Goal: Task Accomplishment & Management: Complete application form

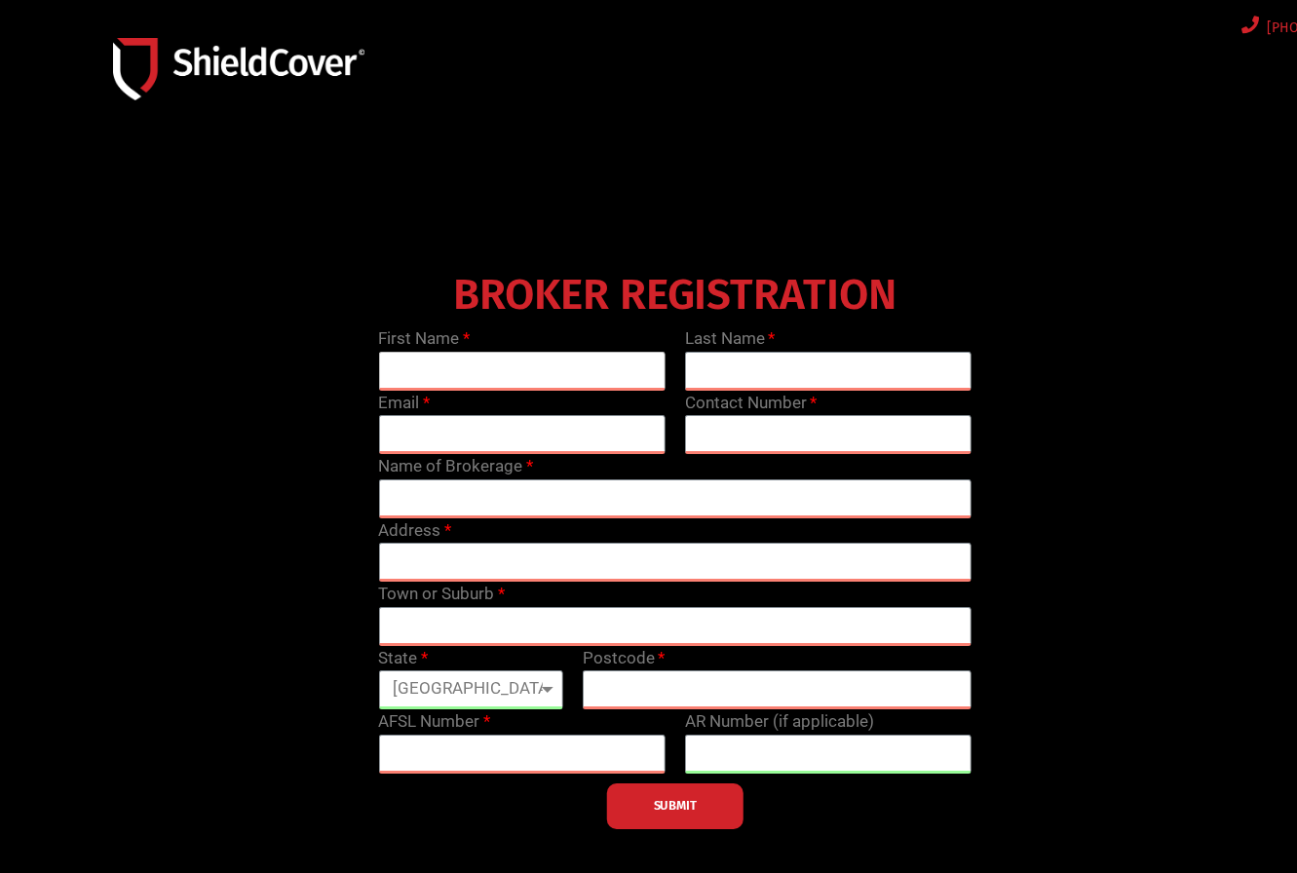
click at [535, 371] on input "text" at bounding box center [521, 371] width 286 height 39
type input "S"
type input "[PERSON_NAME]"
click at [826, 364] on input "text" at bounding box center [828, 371] width 286 height 39
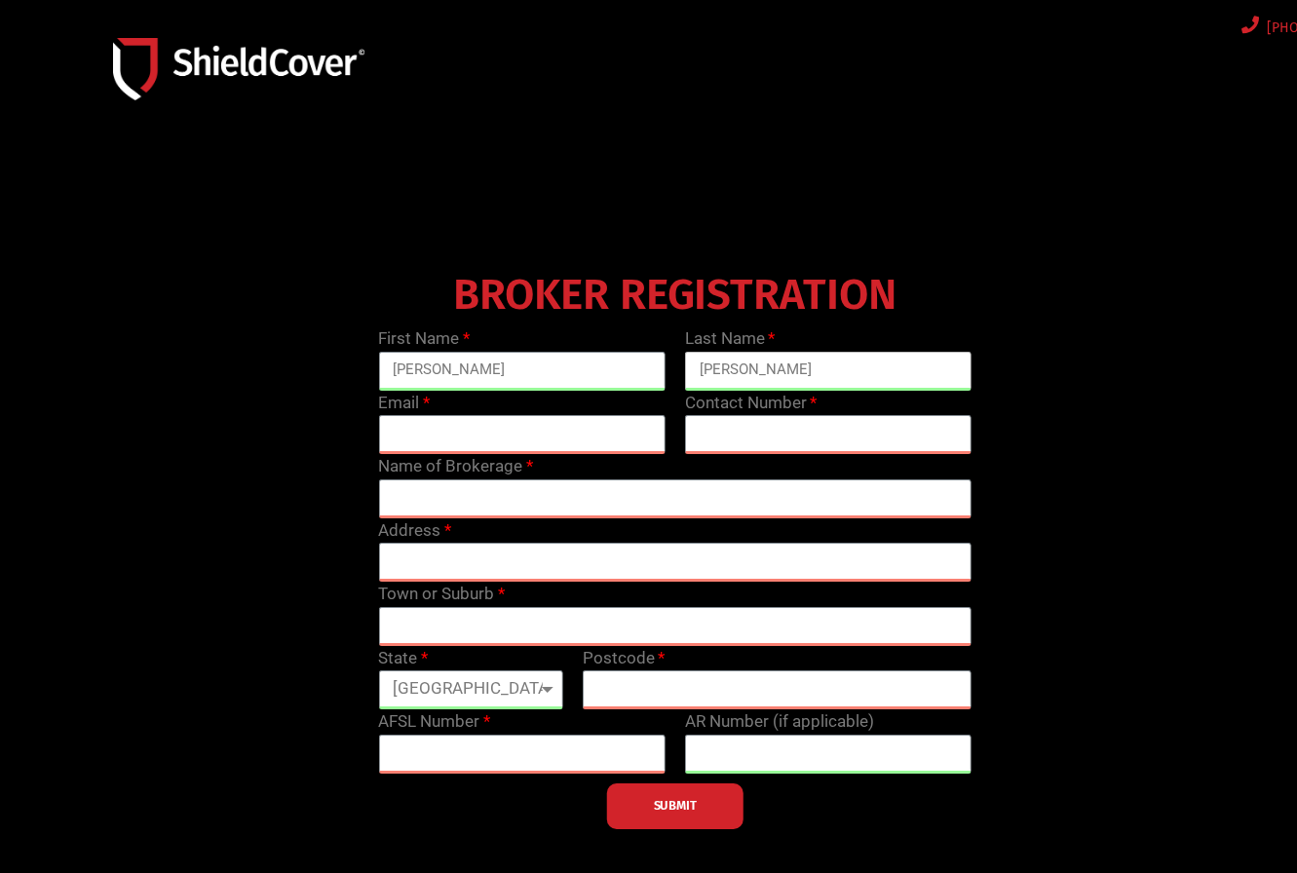
type input "[PERSON_NAME]"
click at [574, 448] on input "email" at bounding box center [521, 434] width 286 height 39
type input "[PERSON_NAME][EMAIL_ADDRESS][DOMAIN_NAME]"
click at [701, 431] on input "text" at bounding box center [828, 434] width 286 height 39
type input "0451193192"
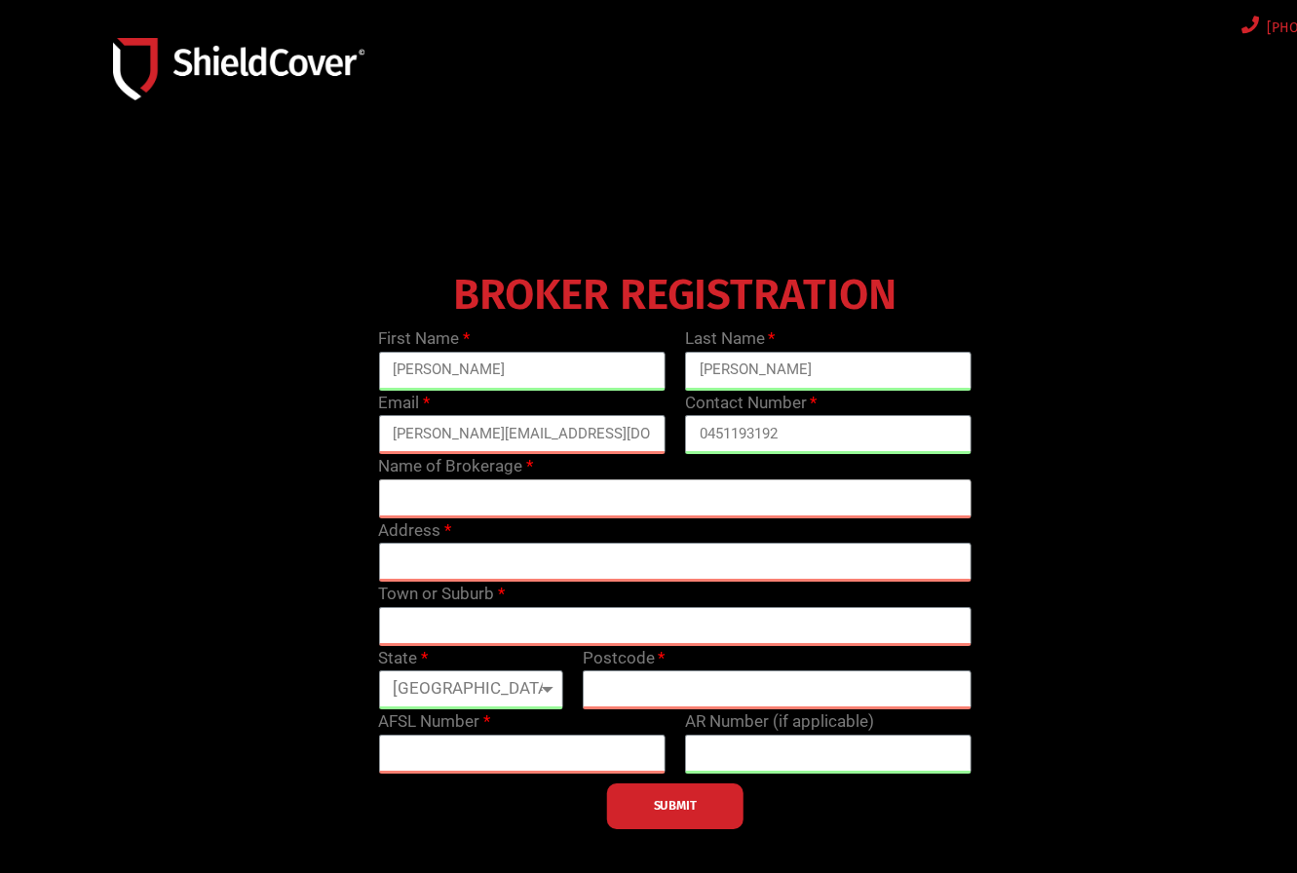
click at [677, 493] on input "text" at bounding box center [674, 498] width 593 height 39
paste input "FLP Insurance Solutions Pty Ltd"
type input "FLP Insurance Solutions Pty Ltd"
click at [717, 580] on input "text" at bounding box center [674, 562] width 593 height 39
click at [656, 602] on div "Town or Suburb" at bounding box center [674, 614] width 613 height 64
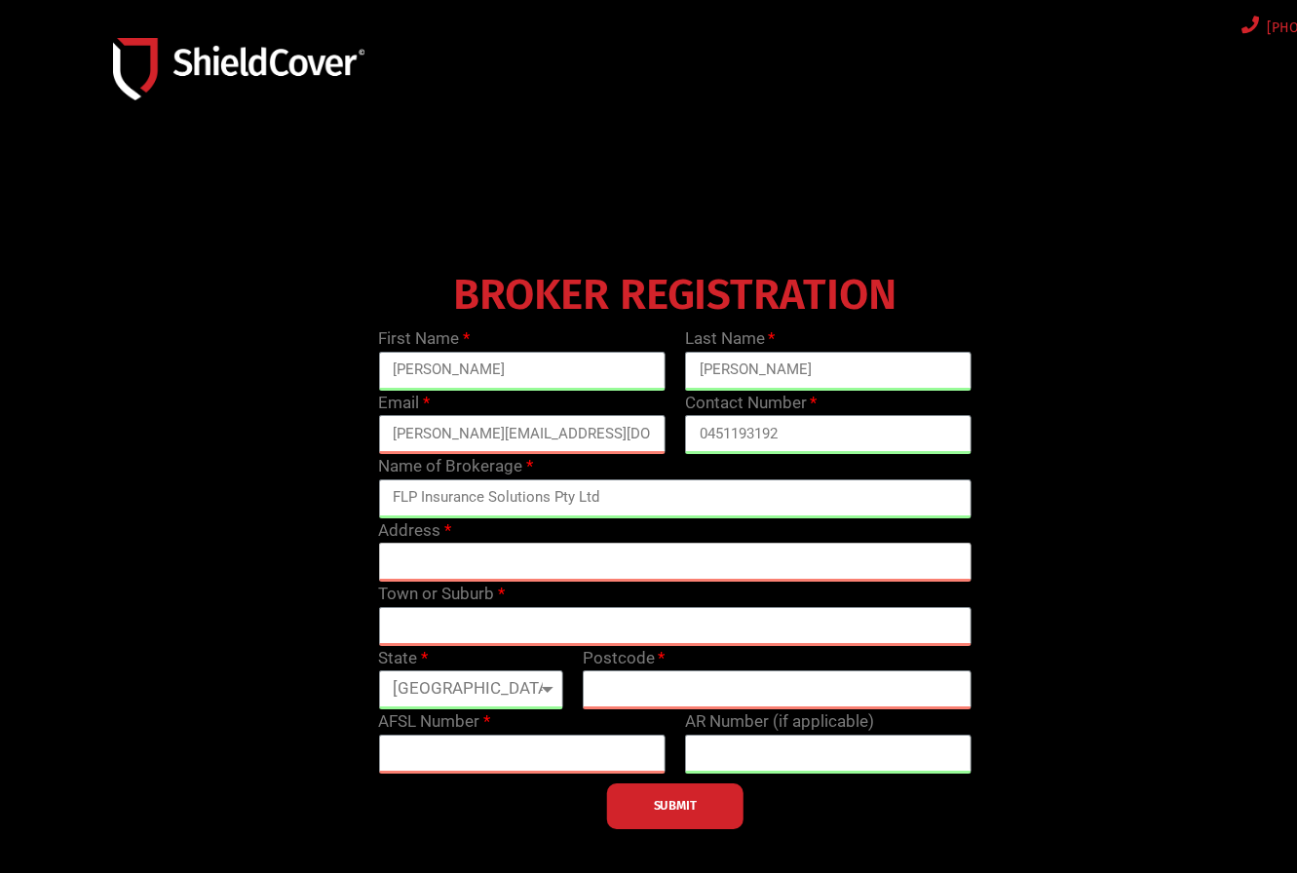
click at [689, 568] on input "text" at bounding box center [674, 562] width 593 height 39
paste input "Brisbane Office: [STREET_ADDRESS]"
click at [689, 621] on input "text" at bounding box center [674, 626] width 593 height 39
click at [713, 554] on input "Brisbane Office: [STREET_ADDRESS]" at bounding box center [674, 562] width 593 height 39
drag, startPoint x: 693, startPoint y: 557, endPoint x: 938, endPoint y: 556, distance: 245.6
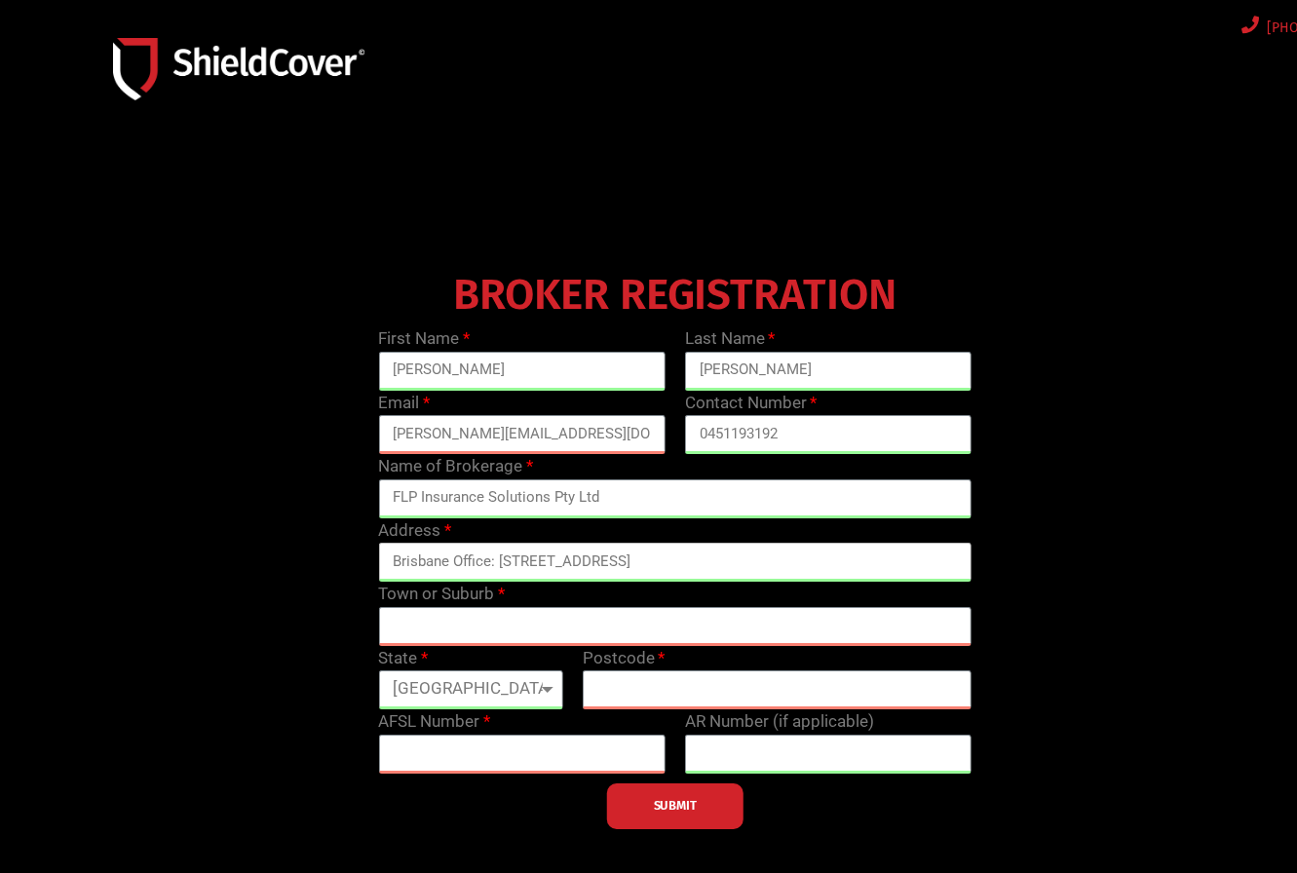
click at [938, 556] on input "Brisbane Office: [STREET_ADDRESS]" at bounding box center [674, 562] width 593 height 39
type input "Brisbane Office: [STREET_ADDRESS],"
click at [774, 629] on input "text" at bounding box center [674, 626] width 593 height 39
paste input "[GEOGRAPHIC_DATA]"
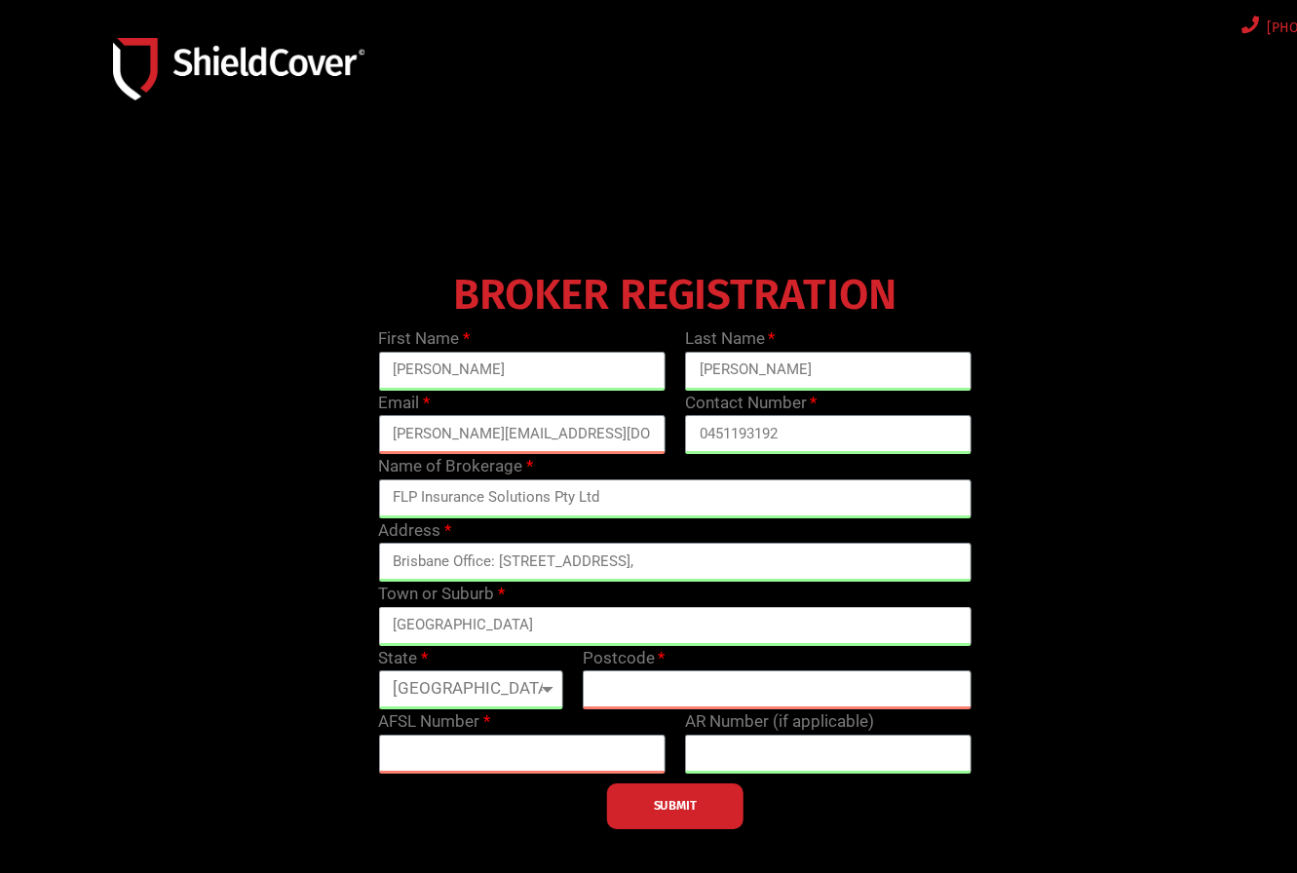
click at [525, 624] on input "[GEOGRAPHIC_DATA]" at bounding box center [674, 626] width 593 height 39
type input "[GEOGRAPHIC_DATA]"
click at [643, 683] on input "text" at bounding box center [777, 689] width 389 height 39
type input "4108"
drag, startPoint x: 542, startPoint y: 633, endPoint x: 741, endPoint y: 651, distance: 199.6
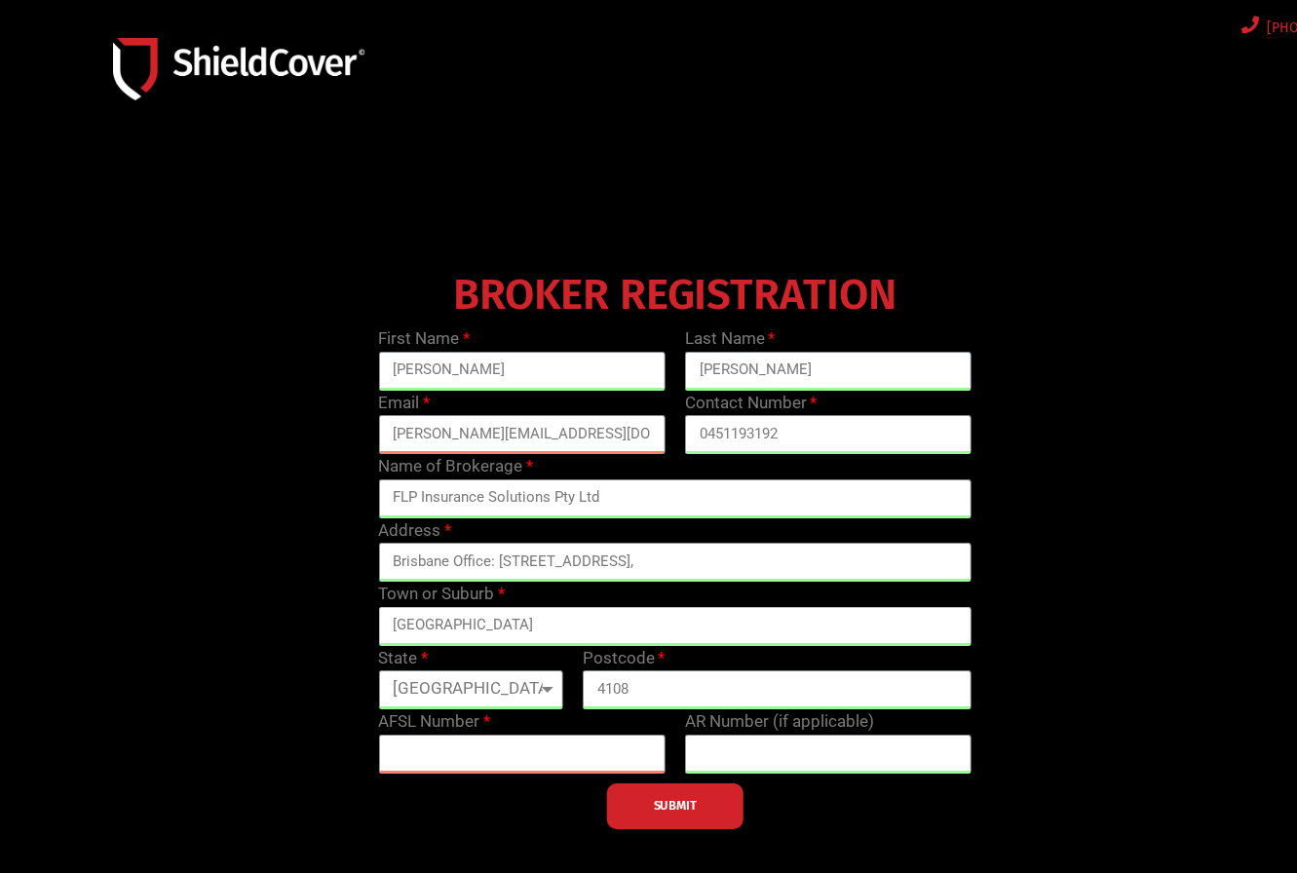
click at [741, 651] on div "First Name [PERSON_NAME] Last Name [PERSON_NAME] Email [PERSON_NAME][EMAIL_ADDR…" at bounding box center [674, 577] width 613 height 503
type input "[GEOGRAPHIC_DATA]"
click at [622, 750] on input "text" at bounding box center [521, 754] width 286 height 39
click at [564, 749] on input "text" at bounding box center [521, 754] width 286 height 39
paste input "233750"
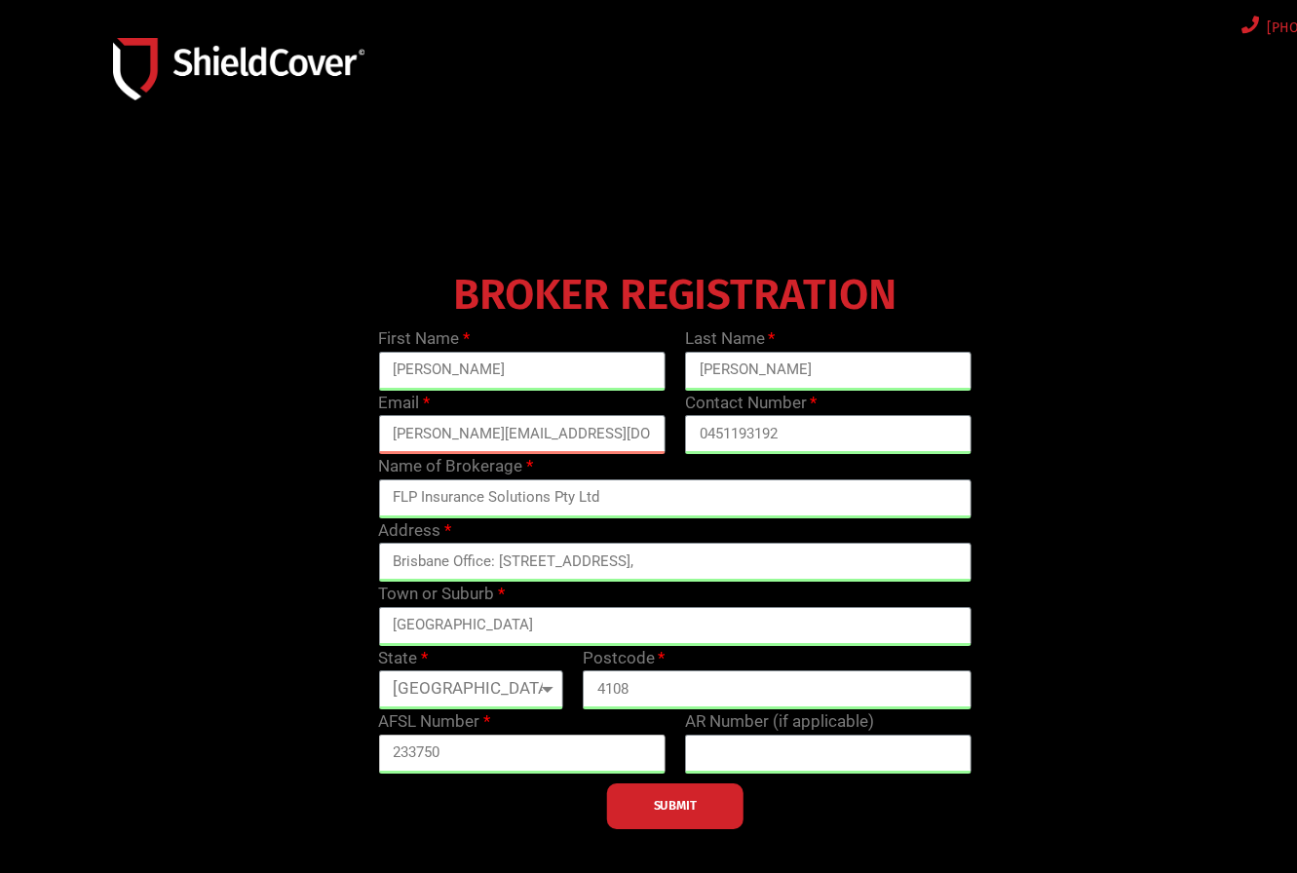
type input "233750"
click at [833, 761] on input "text" at bounding box center [828, 754] width 286 height 39
click at [876, 766] on input "text" at bounding box center [828, 754] width 286 height 39
paste input "1276346"
type input "1276346"
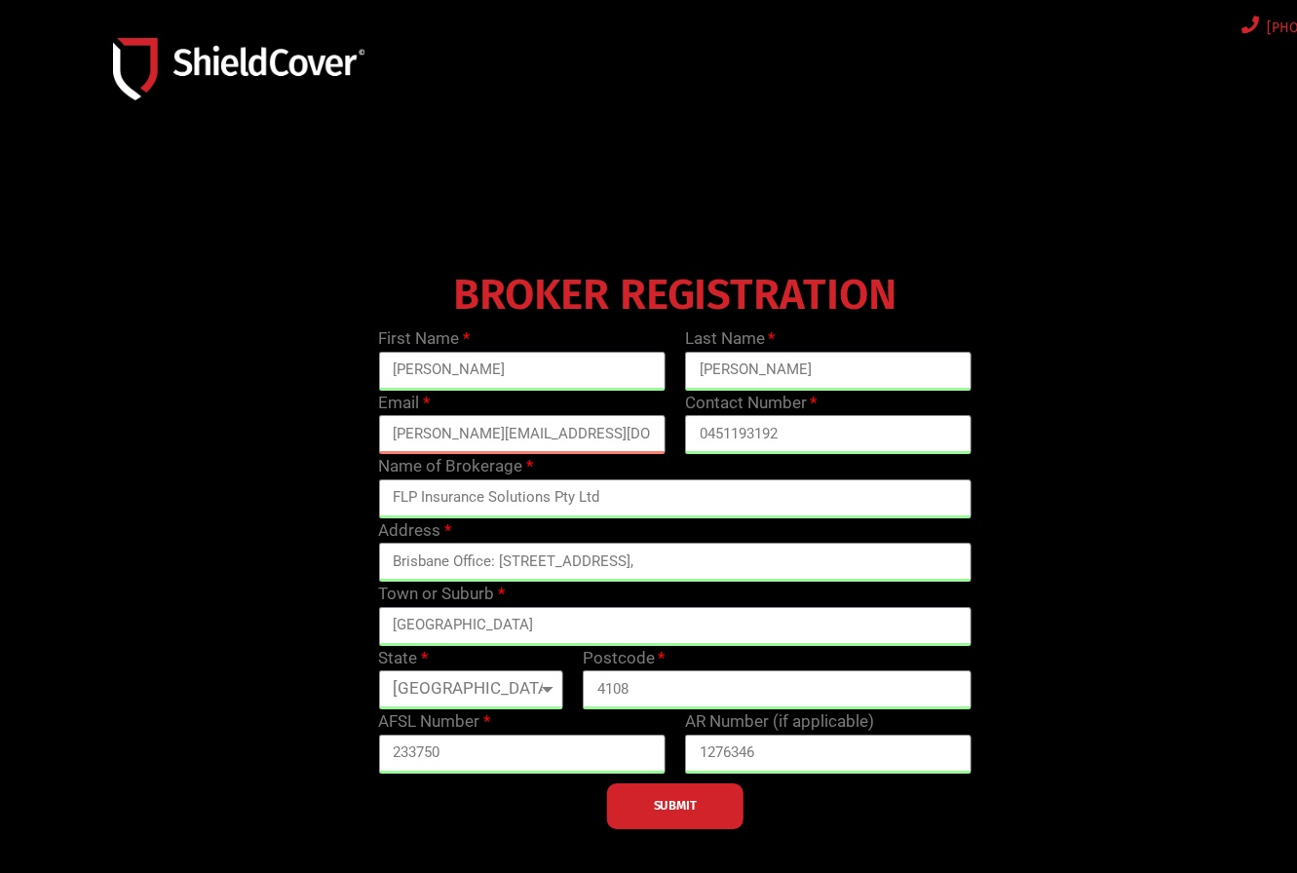
click at [675, 820] on button "SUBMIT" at bounding box center [675, 806] width 136 height 46
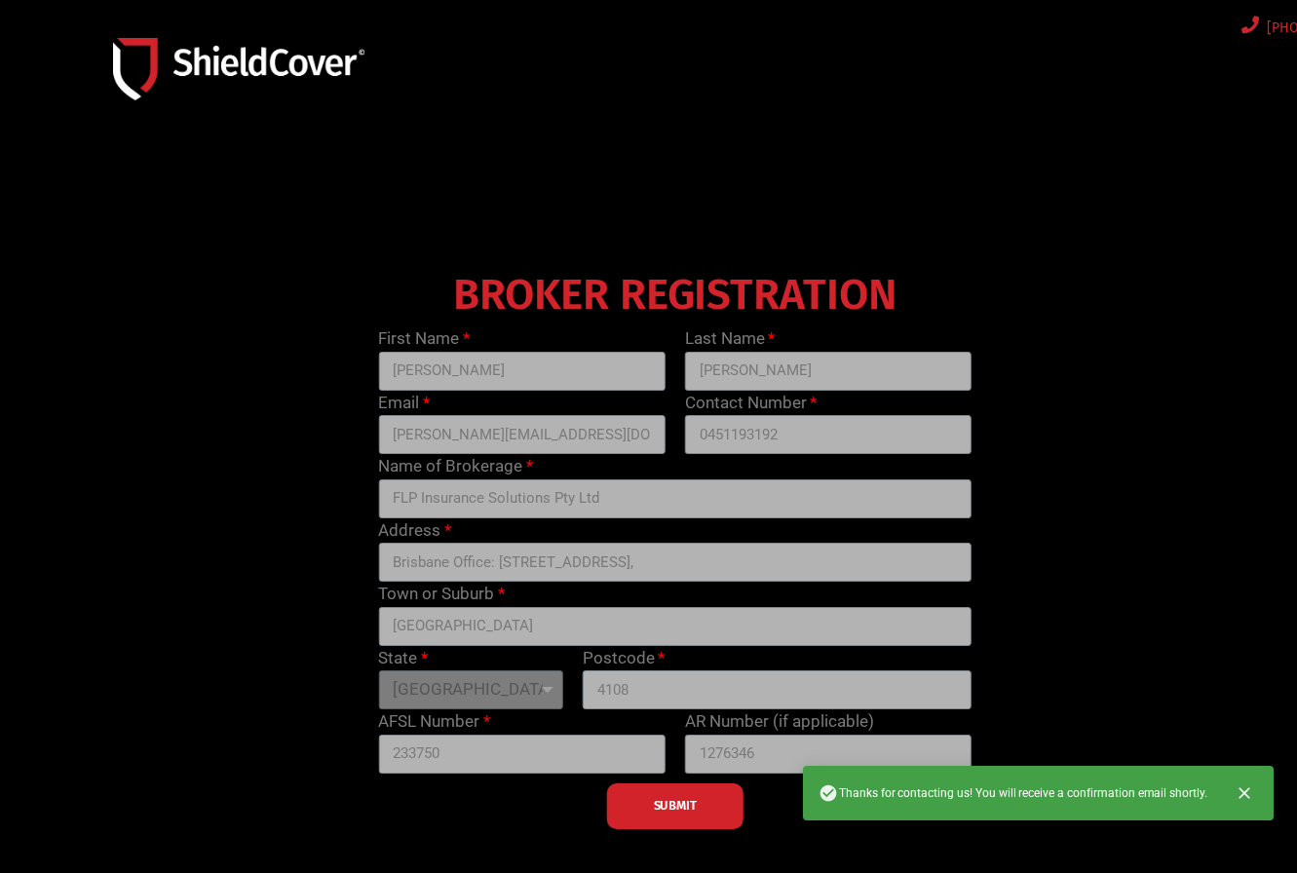
click at [1098, 582] on div "BROKER REGISTRATION First Name [PERSON_NAME] Last Name [PERSON_NAME] Email [PER…" at bounding box center [674, 546] width 1225 height 565
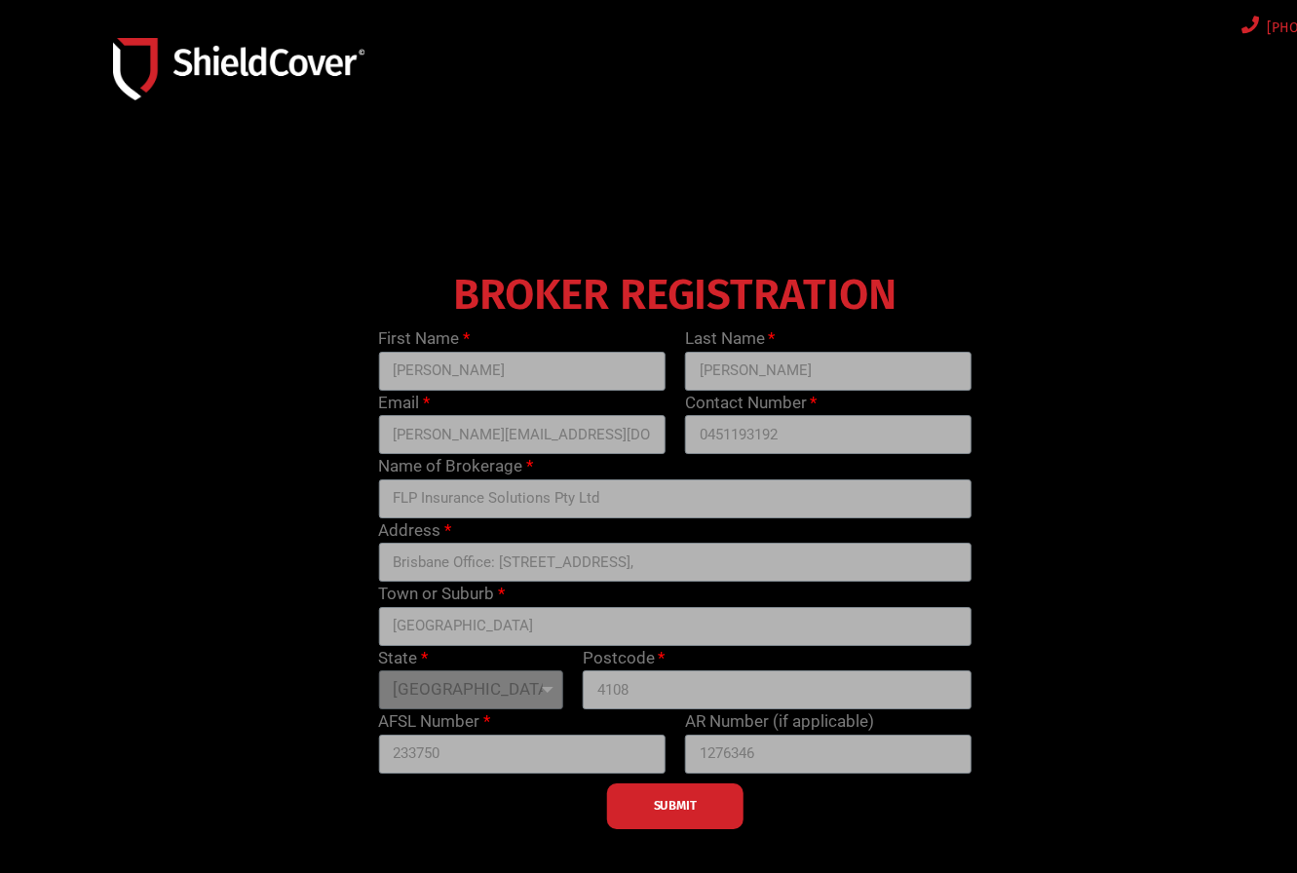
click at [845, 208] on div at bounding box center [648, 558] width 1297 height 839
click at [1074, 322] on div "BROKER REGISTRATION First Name [PERSON_NAME] Last Name [PERSON_NAME] Email [PER…" at bounding box center [674, 546] width 1225 height 565
click at [303, 72] on img at bounding box center [238, 68] width 251 height 61
